Goal: Find specific page/section: Find specific page/section

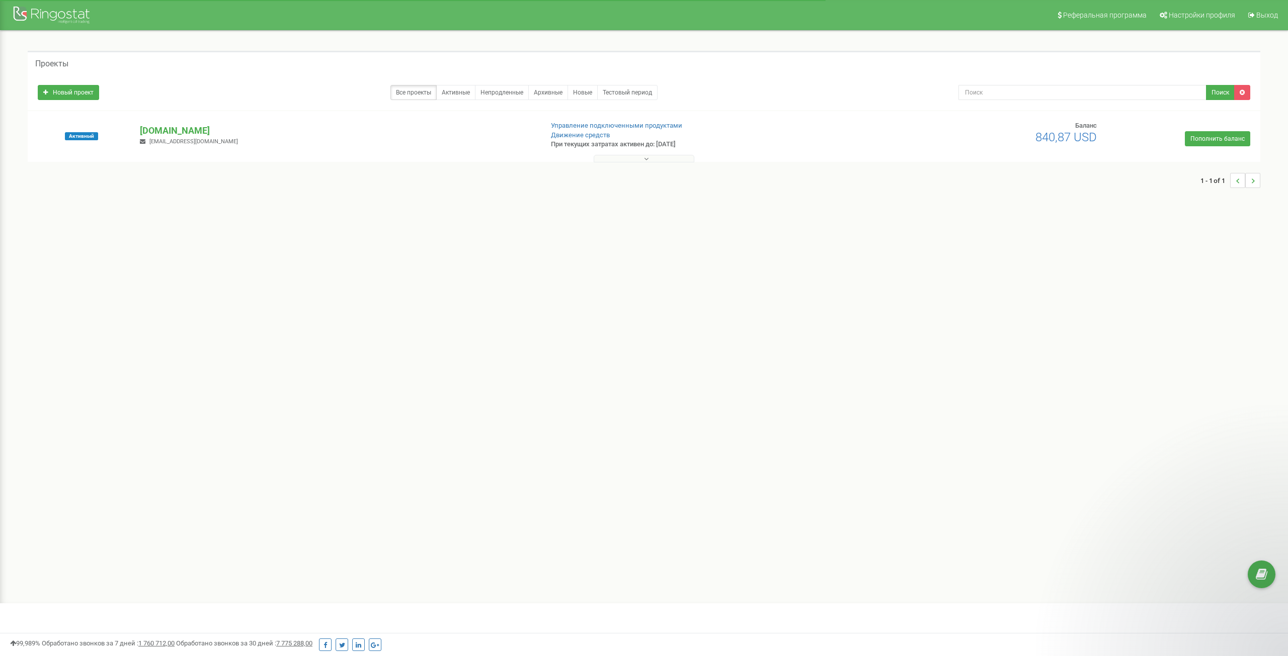
click at [163, 128] on p "[DOMAIN_NAME]" at bounding box center [337, 130] width 394 height 13
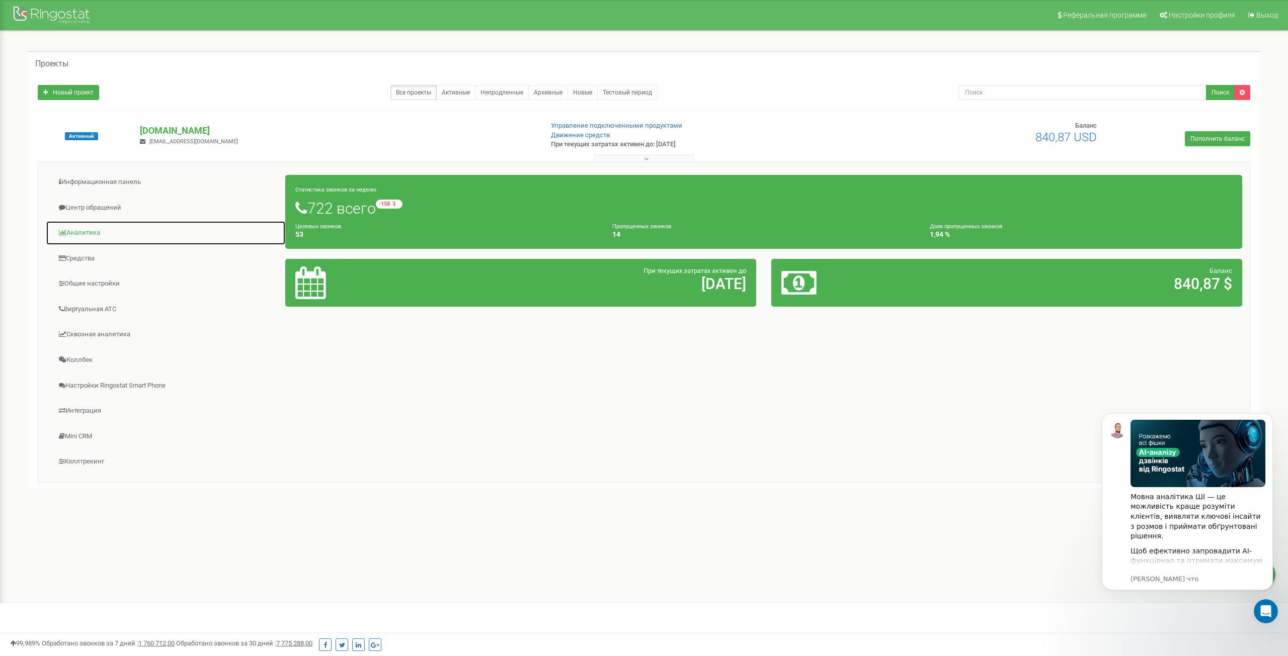
click at [105, 227] on link "Аналитика" at bounding box center [166, 233] width 240 height 25
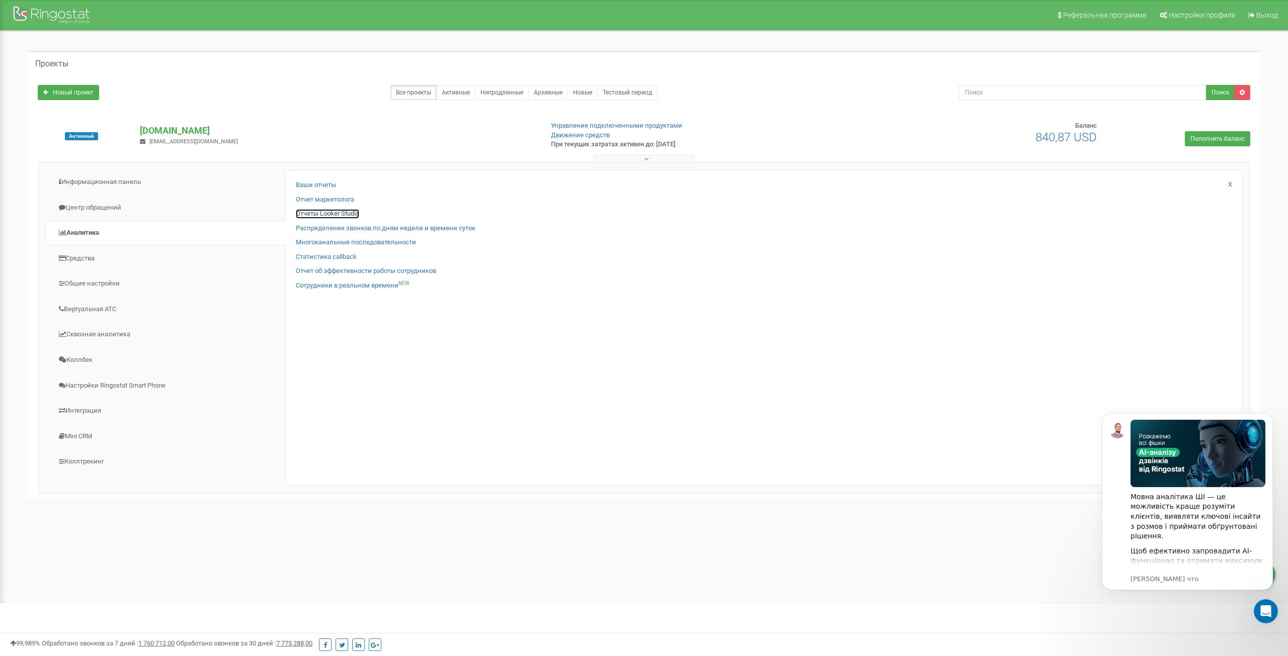
click at [325, 212] on link "Отчеты Looker Studio" at bounding box center [327, 214] width 63 height 10
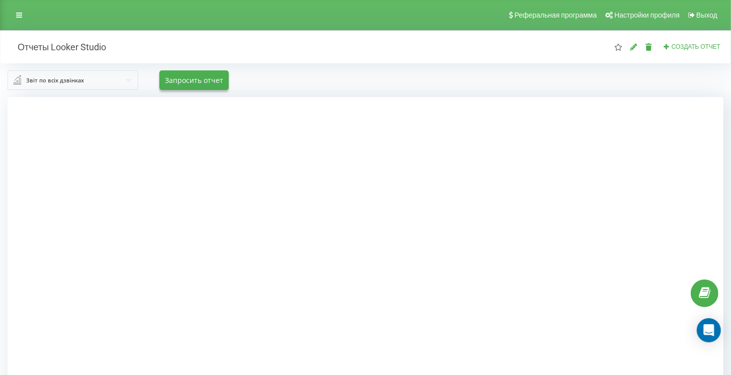
click at [85, 84] on input "text" at bounding box center [74, 80] width 130 height 18
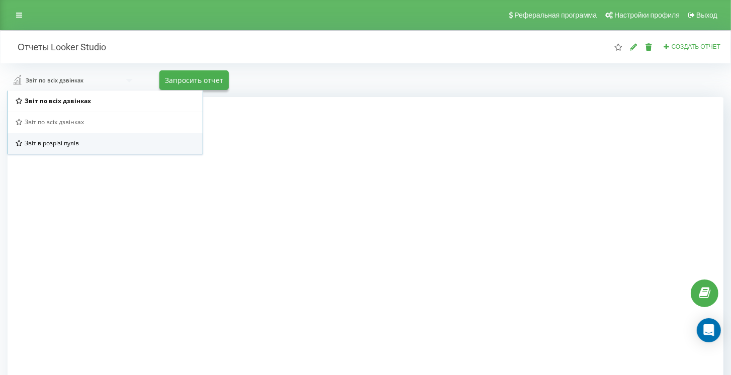
click at [74, 143] on span "Звіт в розрізі пулів" at bounding box center [52, 143] width 54 height 9
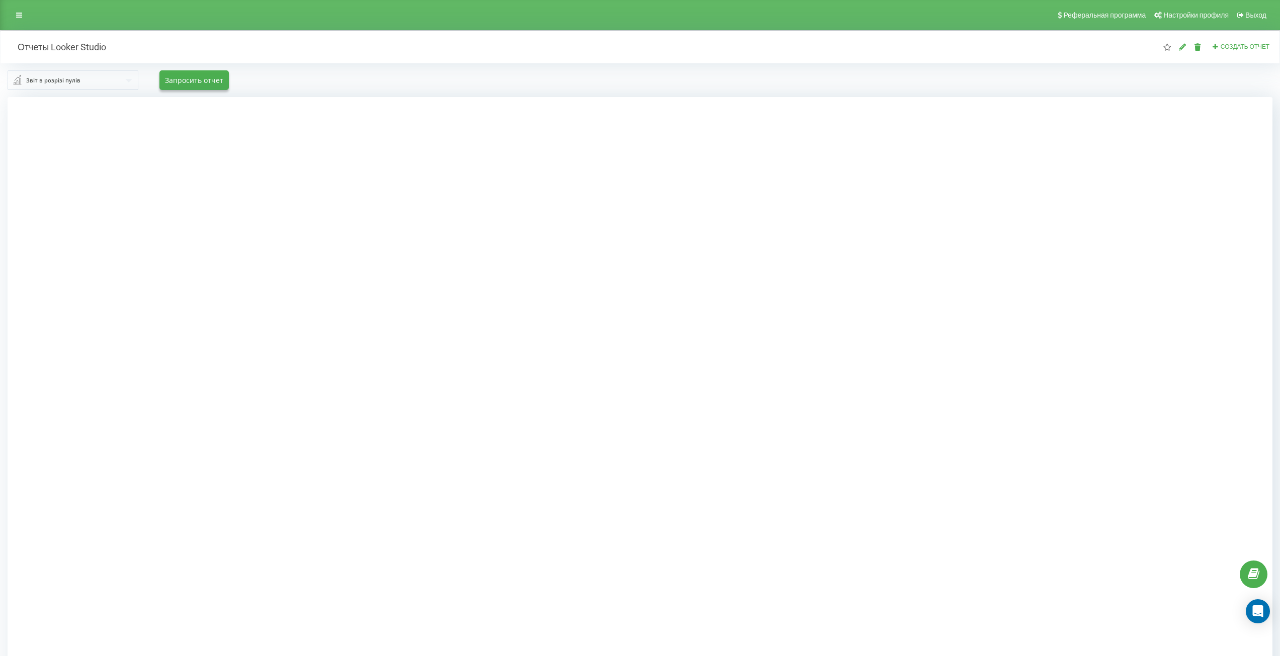
click at [731, 375] on div at bounding box center [640, 425] width 1265 height 656
